Goal: Communication & Community: Answer question/provide support

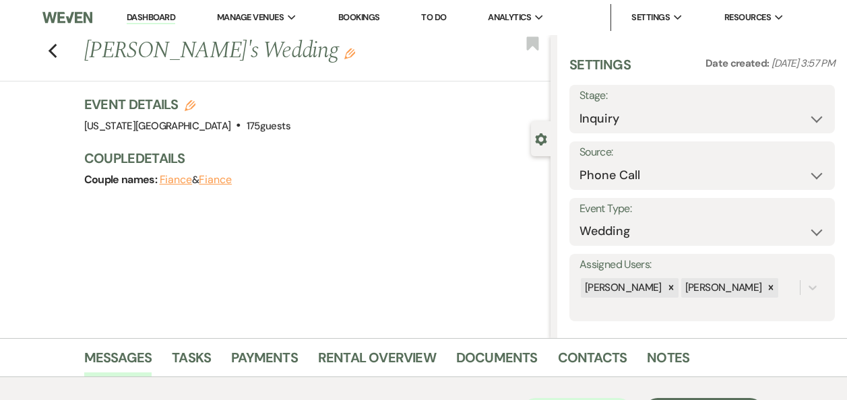
select select "22"
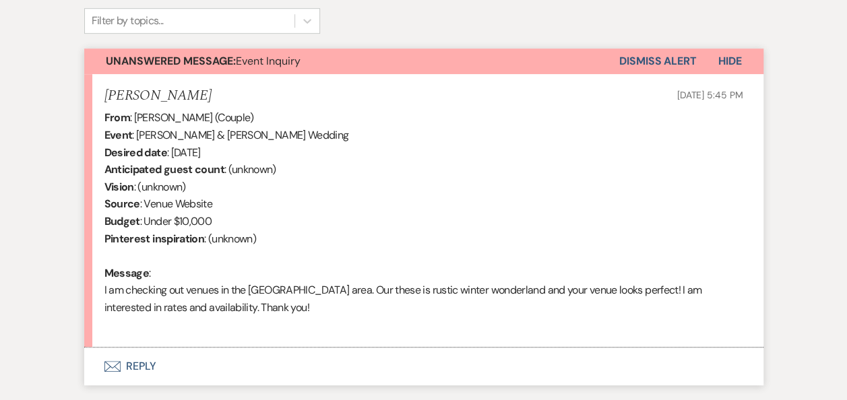
click at [136, 362] on button "Envelope Reply" at bounding box center [423, 367] width 679 height 38
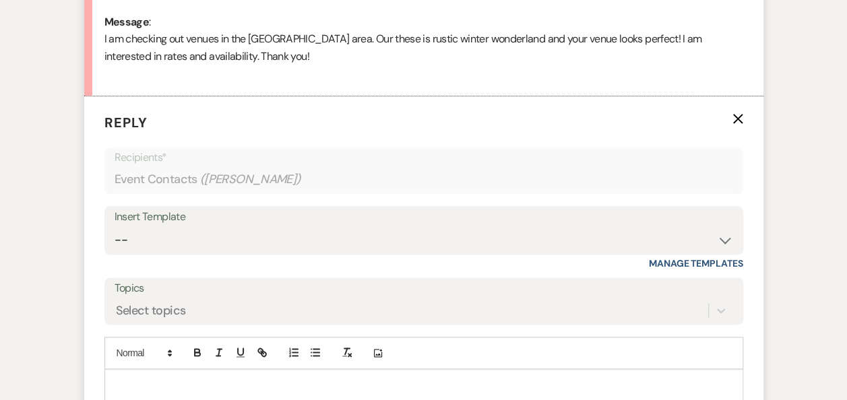
scroll to position [757, 0]
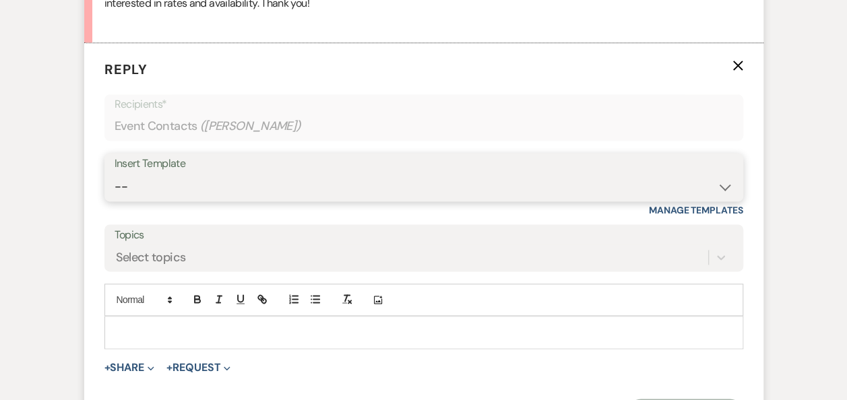
click at [727, 189] on select "-- Weven Planning Portal Introduction (Booked Events) Follow Up Booking Procedu…" at bounding box center [424, 187] width 618 height 26
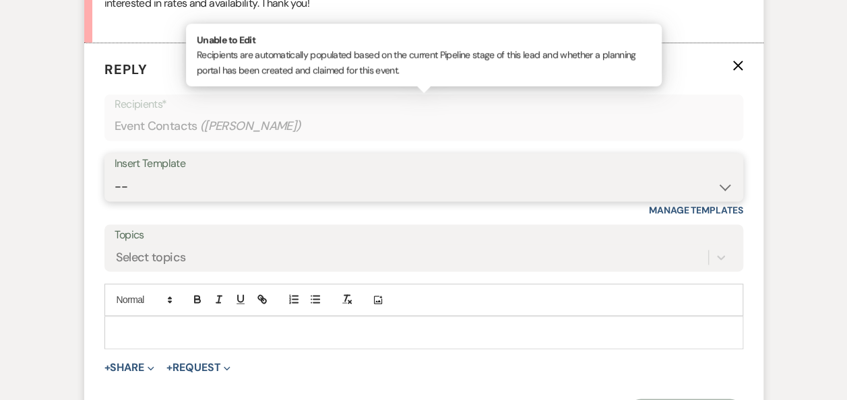
select select "860"
click at [115, 174] on select "-- Weven Planning Portal Introduction (Booked Events) Follow Up Booking Procedu…" at bounding box center [424, 187] width 618 height 26
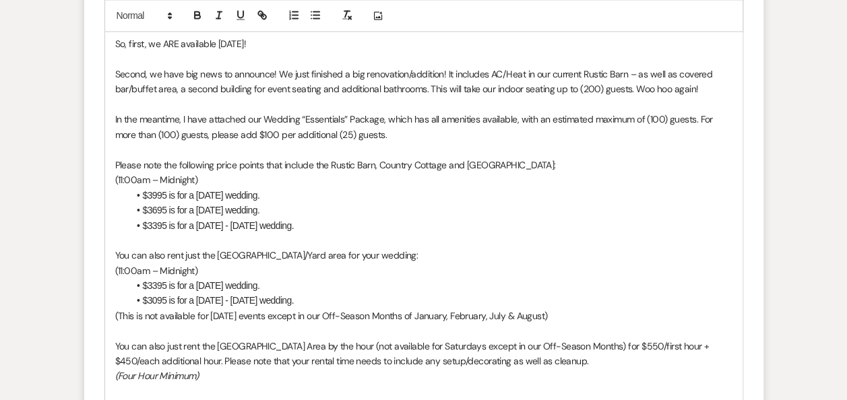
scroll to position [1133, 0]
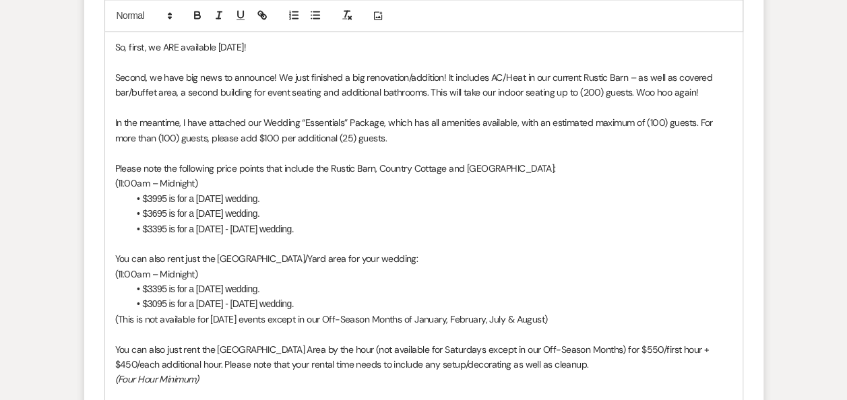
click at [216, 46] on p "So, first, we ARE available 12/27/2025!" at bounding box center [423, 47] width 617 height 15
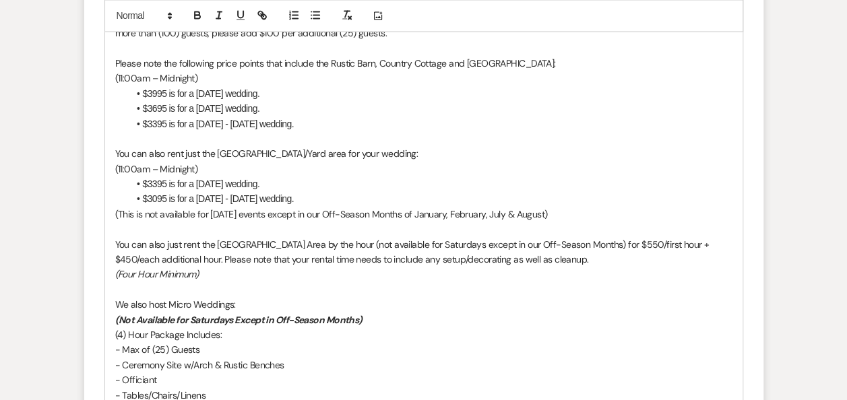
scroll to position [1241, 0]
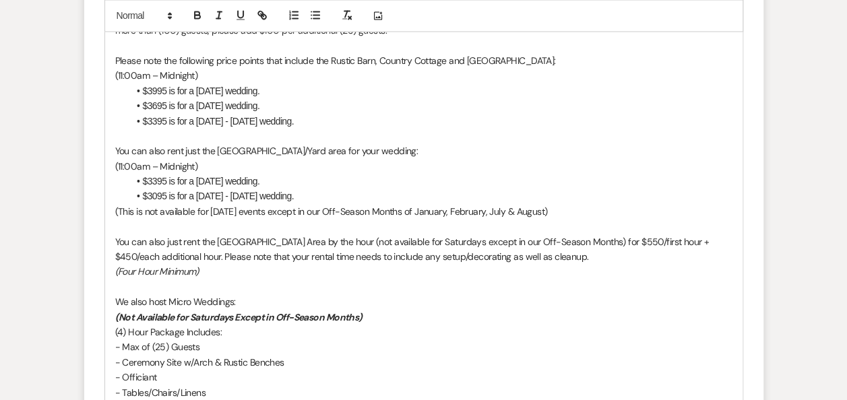
click at [146, 173] on li "$3395 is for a Sunday wedding." at bounding box center [431, 180] width 604 height 15
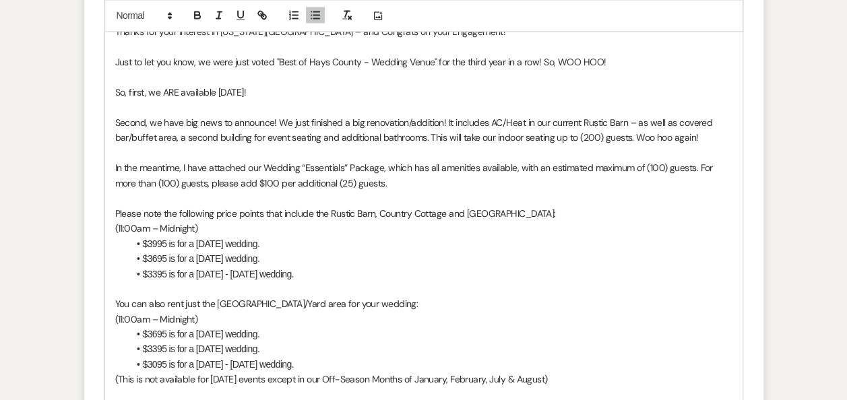
scroll to position [1094, 0]
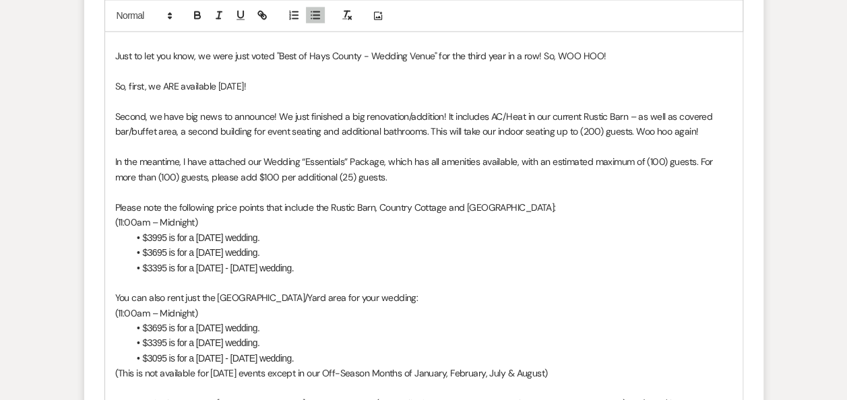
click at [383, 158] on p "In the meantime, I have attached our Wedding “Essentials” Package, which has al…" at bounding box center [423, 169] width 617 height 30
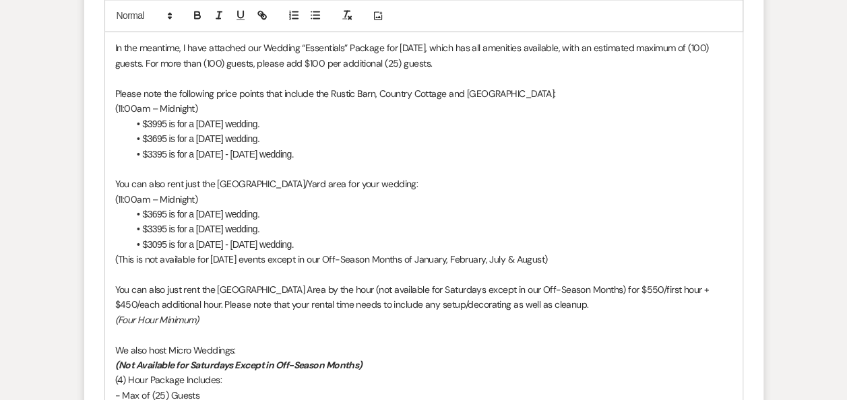
scroll to position [1220, 0]
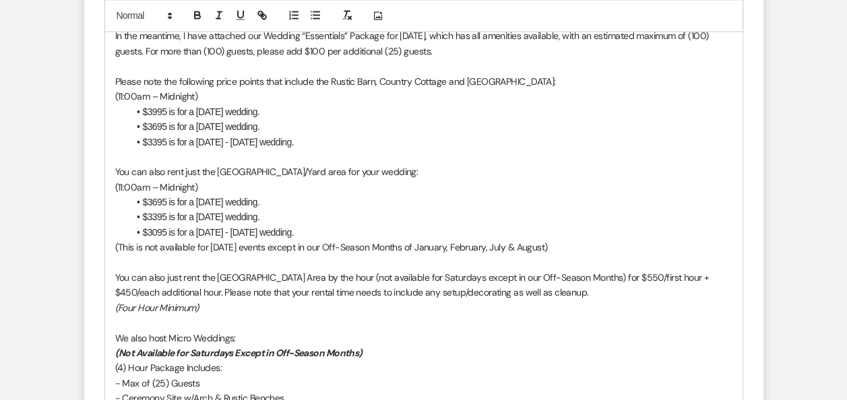
drag, startPoint x: 563, startPoint y: 246, endPoint x: 97, endPoint y: 245, distance: 466.1
click at [97, 245] on form "Reply X Draft Recipients* Event Contacts ( Tiffany Crews ) Insert Template -- W…" at bounding box center [423, 352] width 679 height 1545
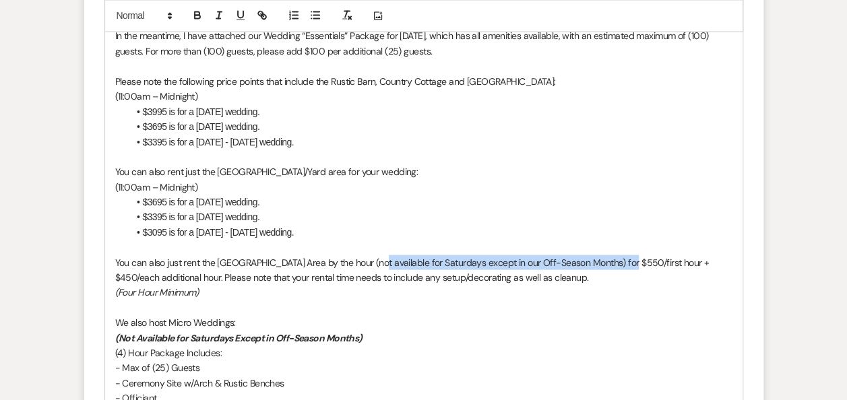
drag, startPoint x: 624, startPoint y: 260, endPoint x: 373, endPoint y: 264, distance: 251.3
click at [373, 264] on p "You can also just rent the Rustic Barn & Garden Area by the hour (not available…" at bounding box center [423, 270] width 617 height 30
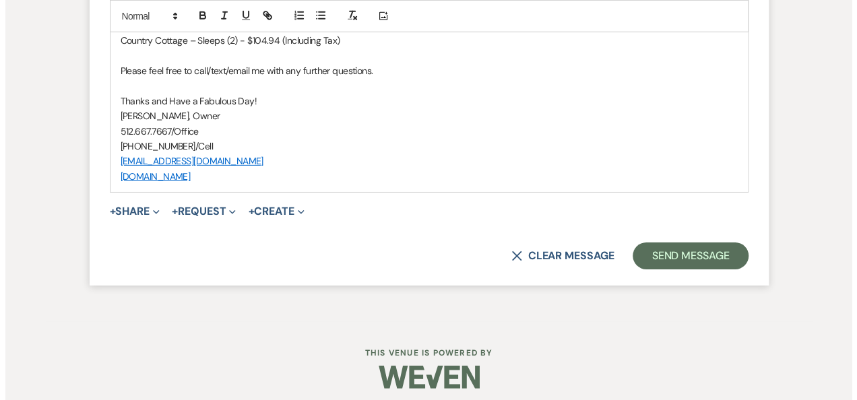
scroll to position [2052, 0]
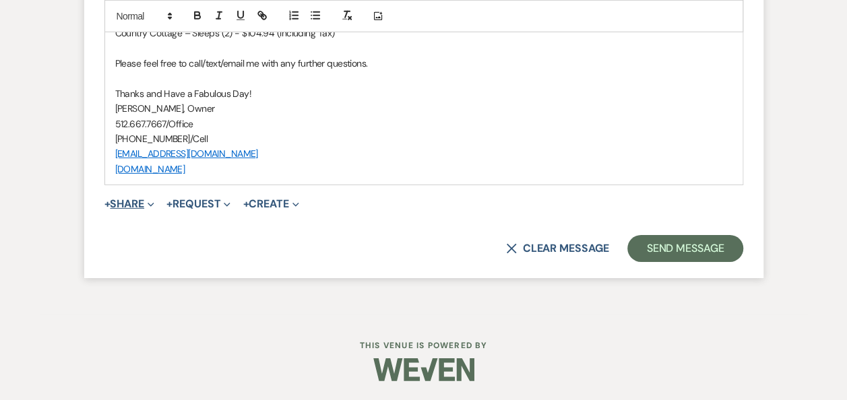
click at [138, 202] on button "+ Share Expand" at bounding box center [129, 204] width 51 height 11
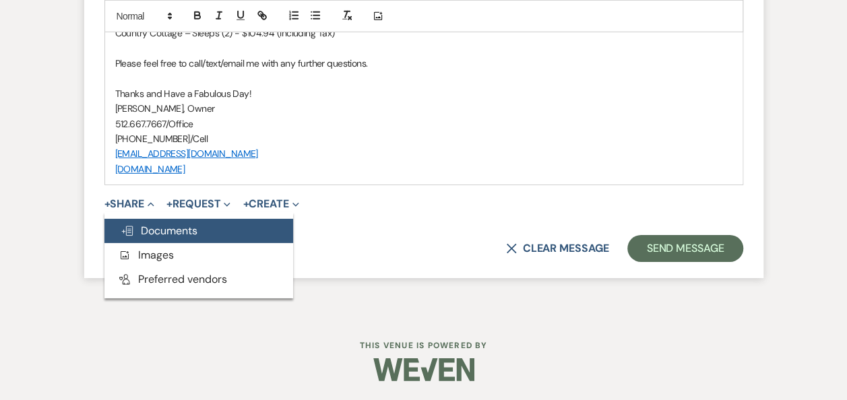
click at [150, 233] on span "Doc Upload Documents" at bounding box center [159, 231] width 77 height 14
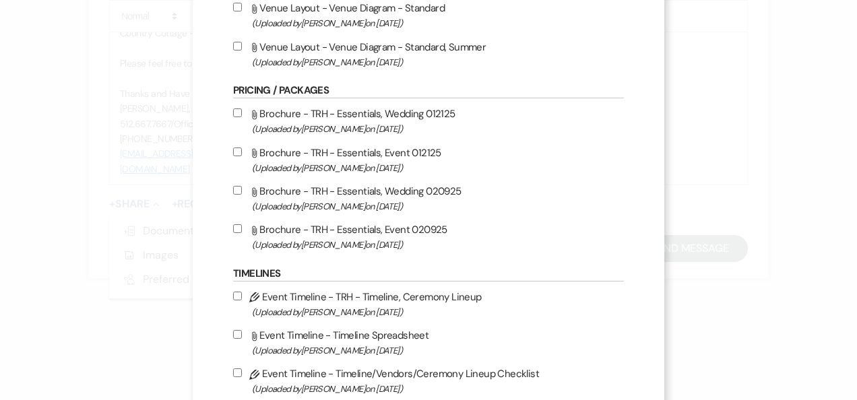
scroll to position [343, 0]
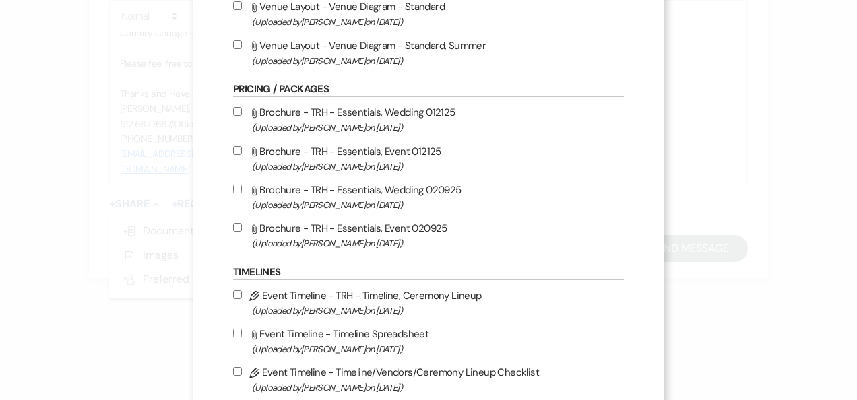
click at [233, 224] on input "Attach File Brochure - TRH - Essentials, Event 020925 (Uploaded by Erin Abel on…" at bounding box center [237, 227] width 9 height 9
checkbox input "true"
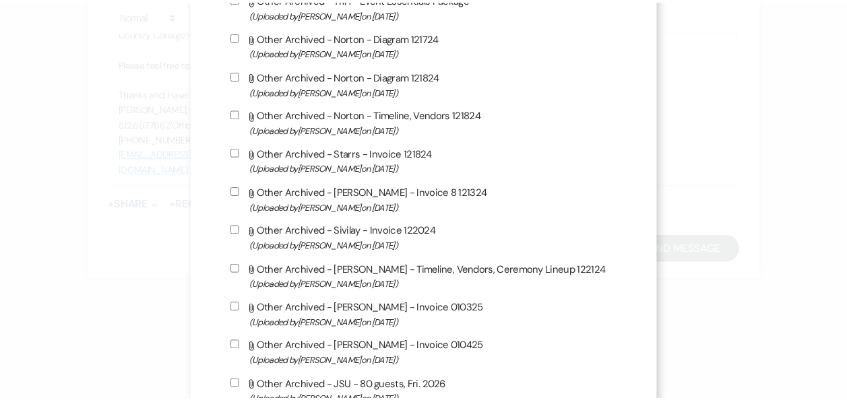
scroll to position [1208, 0]
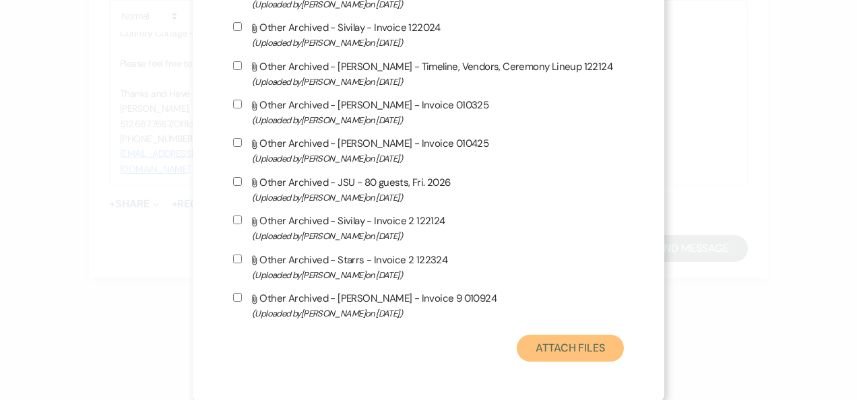
click at [550, 346] on button "Attach Files" at bounding box center [570, 348] width 107 height 27
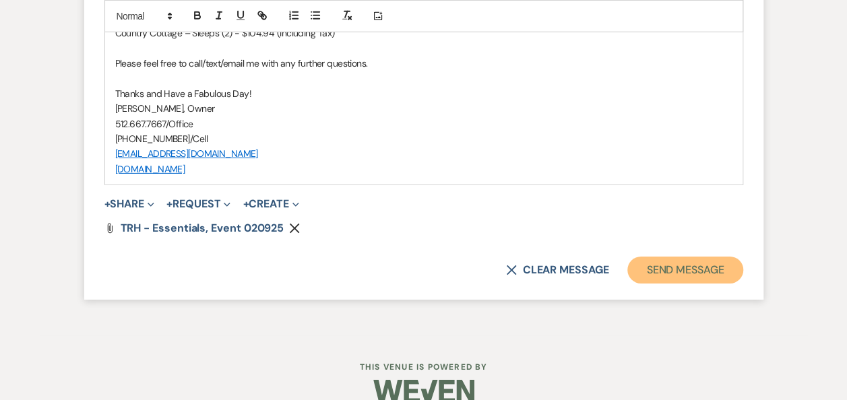
click at [668, 269] on button "Send Message" at bounding box center [684, 270] width 115 height 27
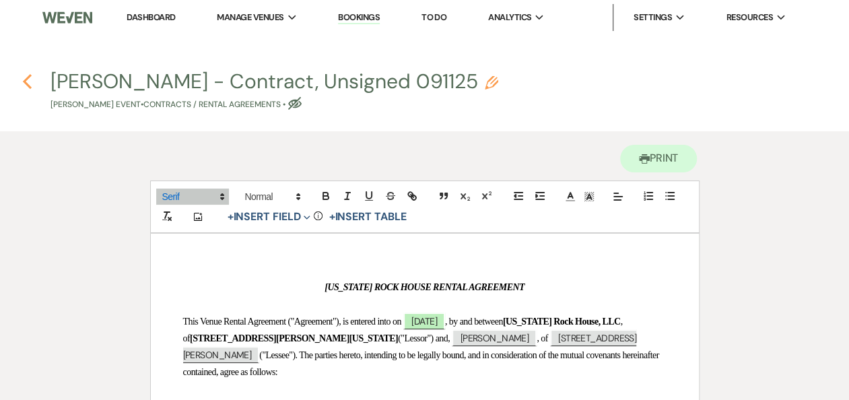
click at [27, 81] on icon "Previous" at bounding box center [27, 81] width 10 height 16
select select "6"
select select "12"
select select "13"
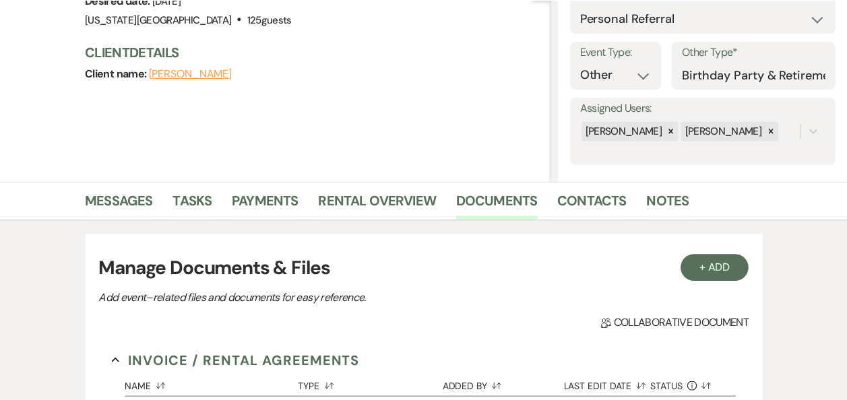
scroll to position [183, 0]
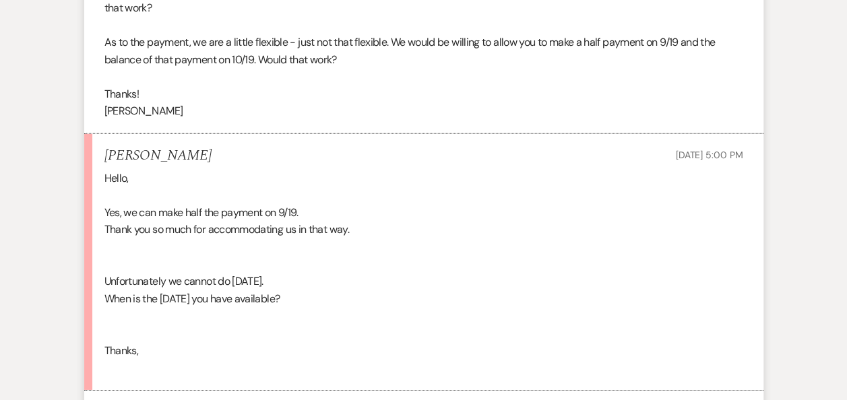
scroll to position [2072, 0]
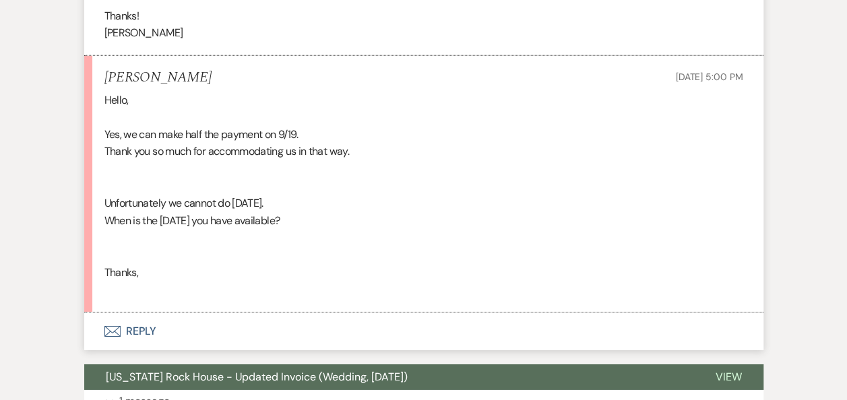
click at [141, 330] on button "Envelope Reply" at bounding box center [423, 332] width 679 height 38
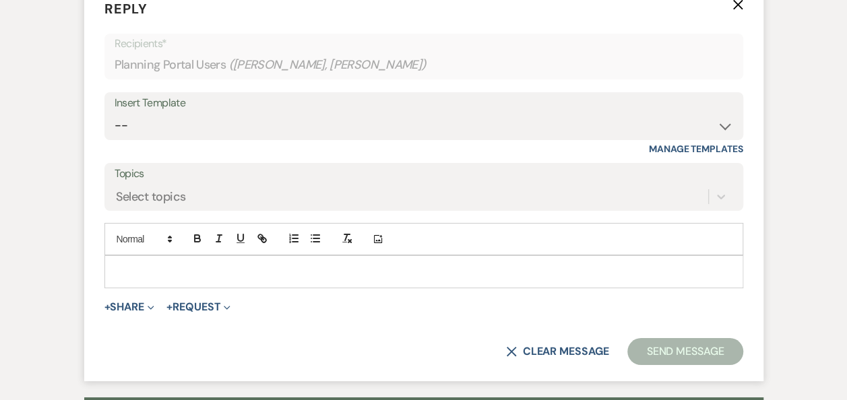
scroll to position [2418, 0]
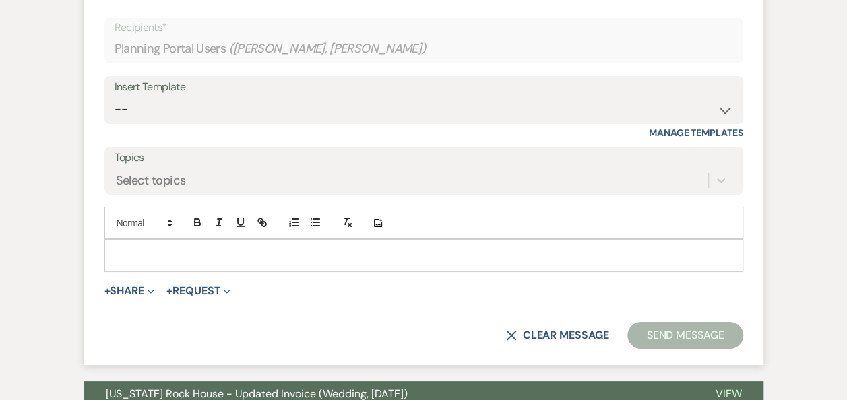
click at [132, 248] on p at bounding box center [423, 255] width 617 height 15
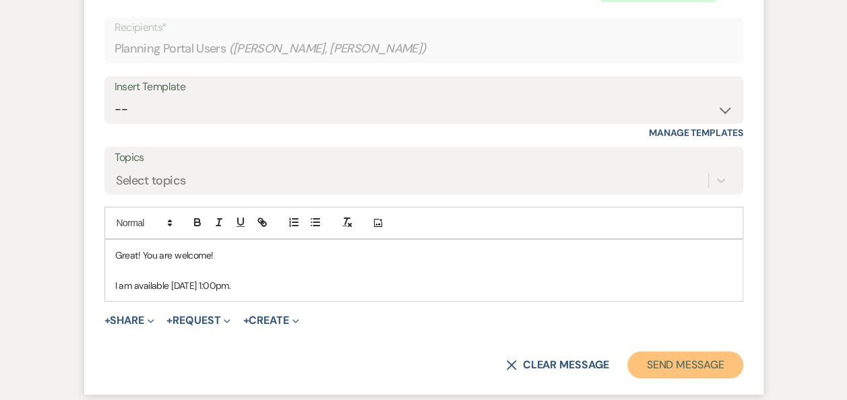
click at [686, 362] on button "Send Message" at bounding box center [684, 365] width 115 height 27
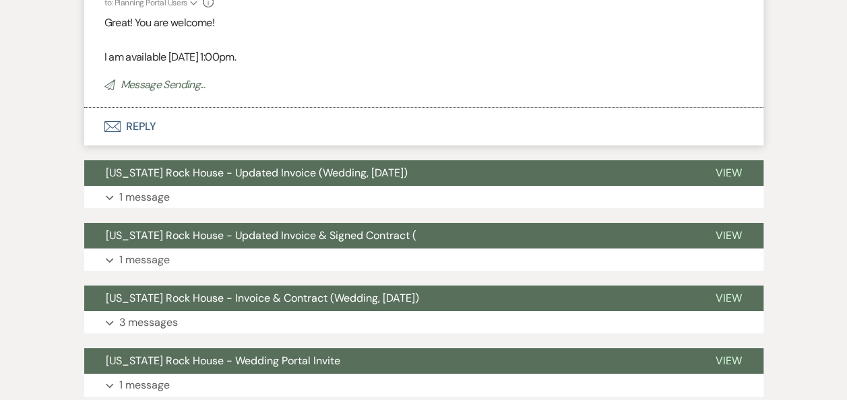
scroll to position [2560, 0]
